Goal: Task Accomplishment & Management: Complete application form

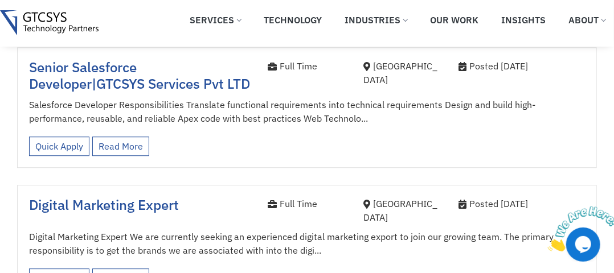
scroll to position [1310, 0]
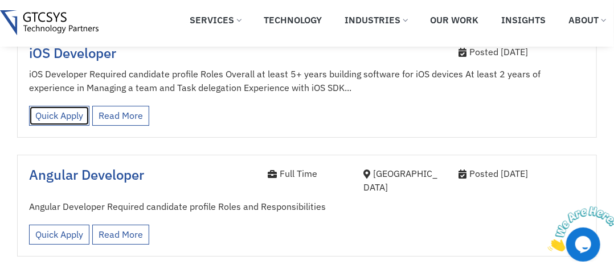
click at [65, 106] on link "Quick Apply" at bounding box center [59, 116] width 60 height 20
click at [69, 106] on link "Quick Apply" at bounding box center [59, 116] width 60 height 20
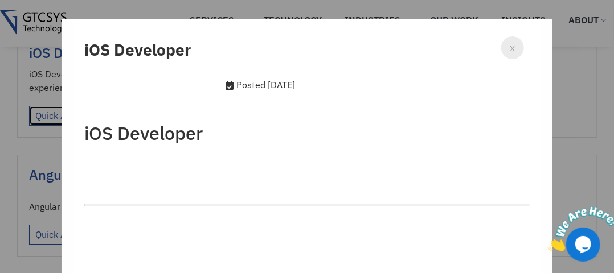
scroll to position [0, 0]
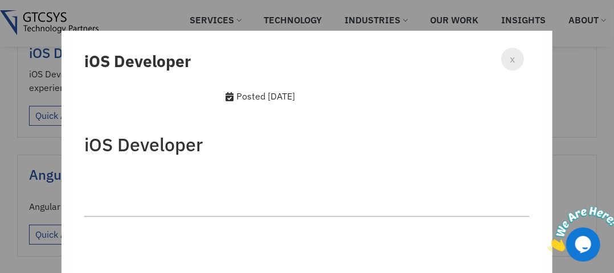
click at [510, 60] on span "x" at bounding box center [512, 58] width 5 height 15
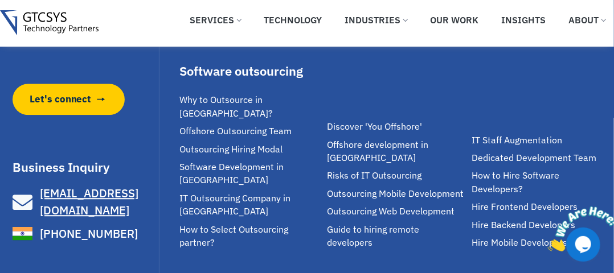
scroll to position [2505, 0]
